Goal: Task Accomplishment & Management: Use online tool/utility

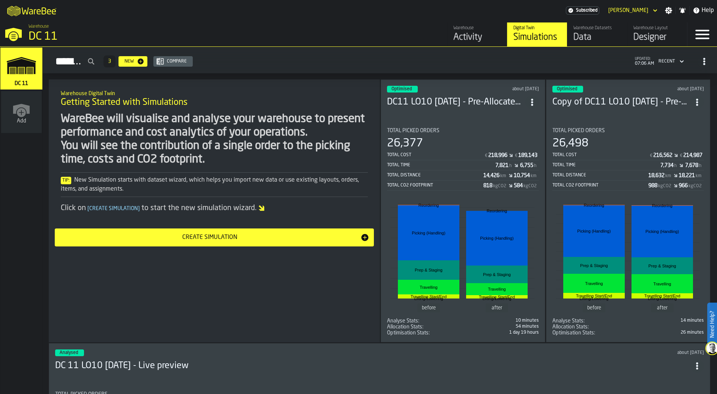
click at [630, 36] on link "Warehouse Layout Designer" at bounding box center [657, 34] width 60 height 24
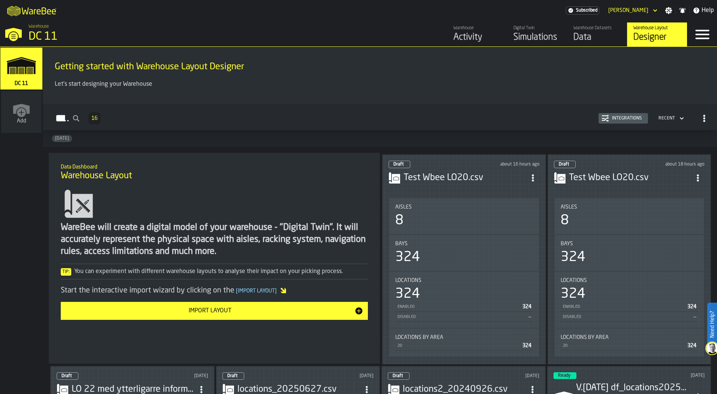
click at [467, 200] on div "Aisles 8" at bounding box center [464, 216] width 150 height 36
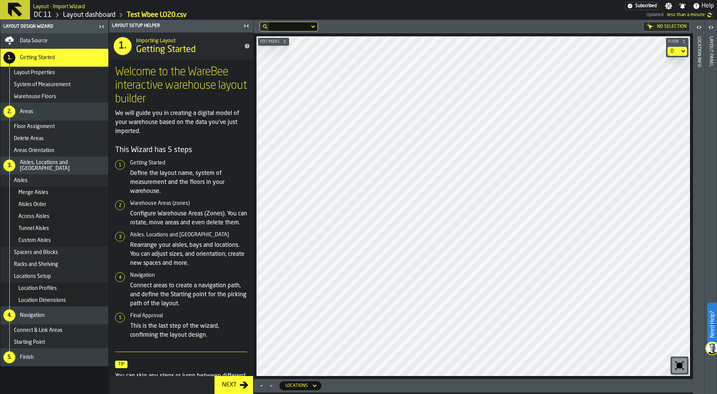
click at [711, 326] on label "Need Help?" at bounding box center [712, 325] width 8 height 42
click at [701, 375] on icon at bounding box center [699, 377] width 9 height 9
click at [14, 15] on icon at bounding box center [15, 10] width 18 height 18
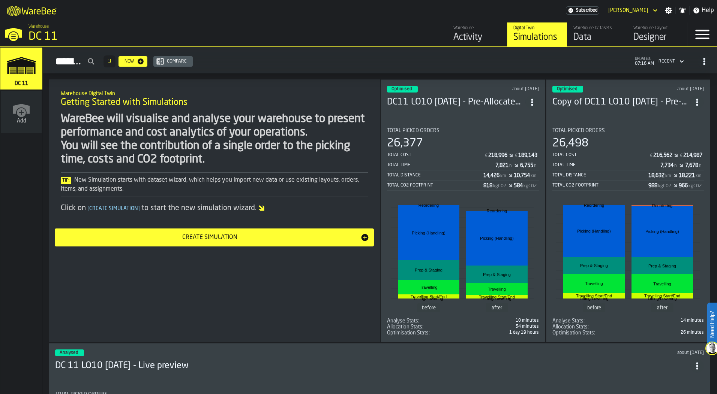
click at [649, 36] on div "Designer" at bounding box center [657, 37] width 48 height 12
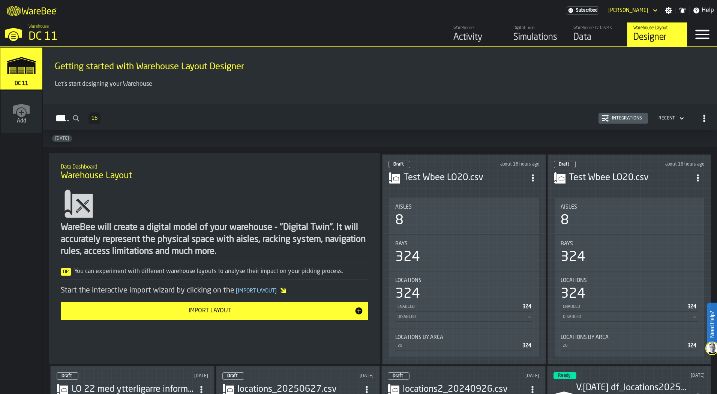
click at [449, 176] on h3 "Test Wbee LO20.csv" at bounding box center [464, 178] width 123 height 12
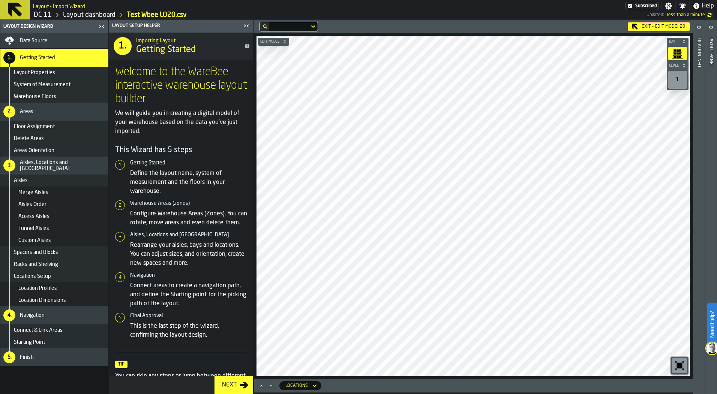
click at [652, 31] on div "Exit - Edit Mode: 20" at bounding box center [474, 27] width 436 height 10
click at [649, 24] on div "Exit - Edit Mode: 20" at bounding box center [659, 26] width 62 height 9
click at [484, 391] on div "Exit - Edit Mode: 20 Edit Modes Bay Level 1 M A K I N G W A R E H O U S E S M O…" at bounding box center [472, 207] width 439 height 375
click at [433, 11] on main "Layout - Import Wizard Subscribed Settings Notifications Help DC 11 Layout dash…" at bounding box center [358, 197] width 717 height 394
click at [510, 384] on div "Exit - Edit Mode: 20 Edit Modes Bay Level 1 M A K I N G W A R E H O U S E S M O…" at bounding box center [472, 207] width 439 height 375
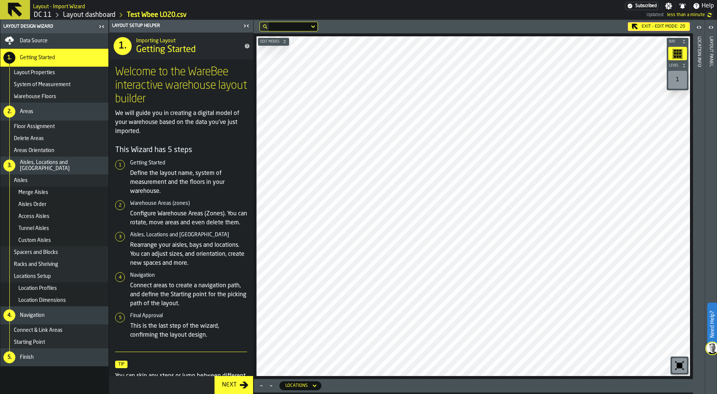
click at [697, 333] on main "Layout Design Wizard Data Source 1. Getting Started Layout Properties System of…" at bounding box center [358, 207] width 717 height 375
click at [492, 394] on html "Need Help? Layout - Import Wizard Subscribed Settings Notifications Help DC 11 …" at bounding box center [358, 197] width 717 height 394
click at [495, 385] on div "Exit - Edit Mode: 20 Edit Modes Bay Level 1 M A K I N G W A R E H O U S E S M O…" at bounding box center [472, 207] width 439 height 375
click at [483, 394] on html "Need Help? Layout - Import Wizard Subscribed Settings Notifications Help DC 11 …" at bounding box center [358, 197] width 717 height 394
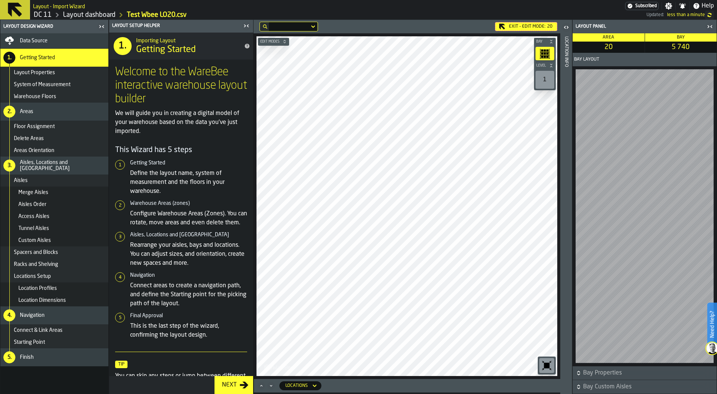
click at [630, 373] on span "Bay Properties" at bounding box center [649, 373] width 132 height 9
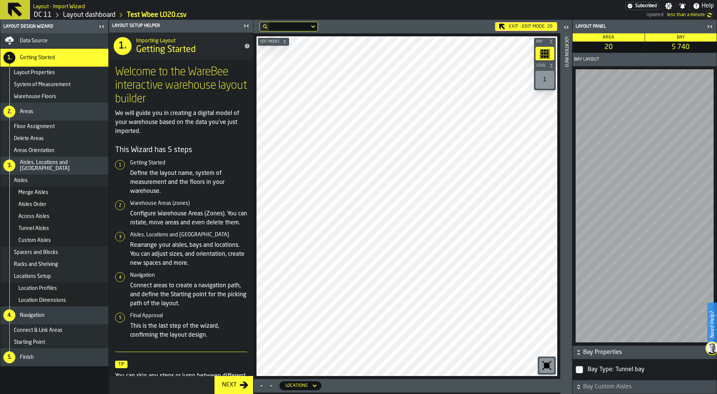
click at [628, 387] on span "Bay Custom Aisles" at bounding box center [649, 387] width 132 height 9
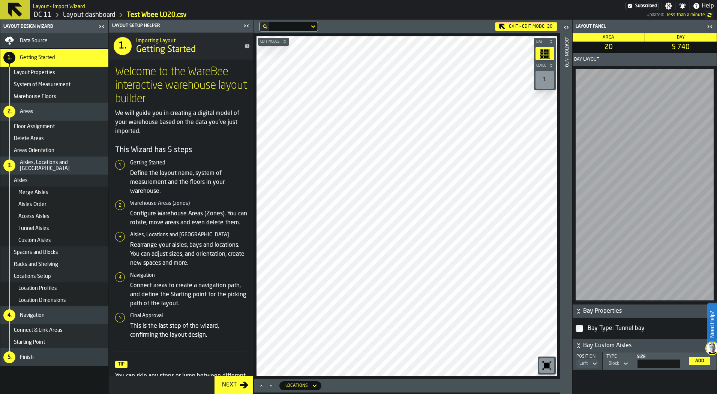
click at [609, 344] on span "Bay Custom Aisles" at bounding box center [649, 346] width 132 height 9
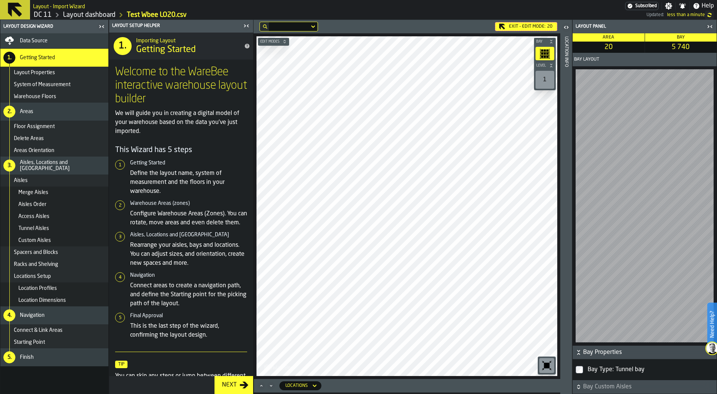
click at [592, 354] on span "Bay Properties" at bounding box center [649, 352] width 132 height 9
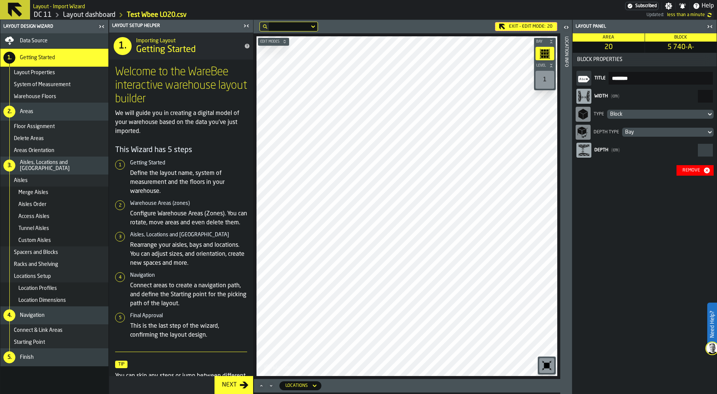
click at [694, 175] on button "Remove" at bounding box center [694, 170] width 37 height 10
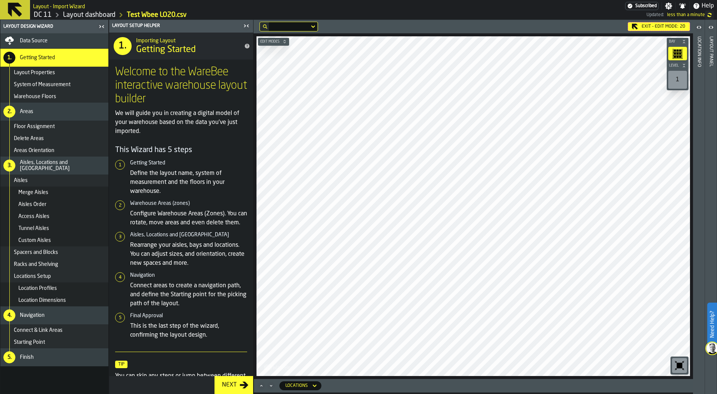
click at [690, 307] on div "Edit Modes Bay Level 1 M A K I N G W A R E H O U S E S M O R E EF F I C I E N T" at bounding box center [472, 206] width 439 height 346
